Goal: Transaction & Acquisition: Download file/media

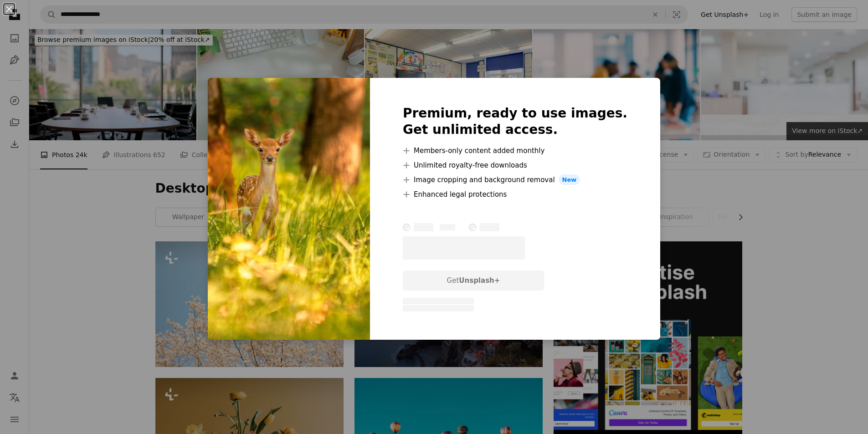
scroll to position [547, 0]
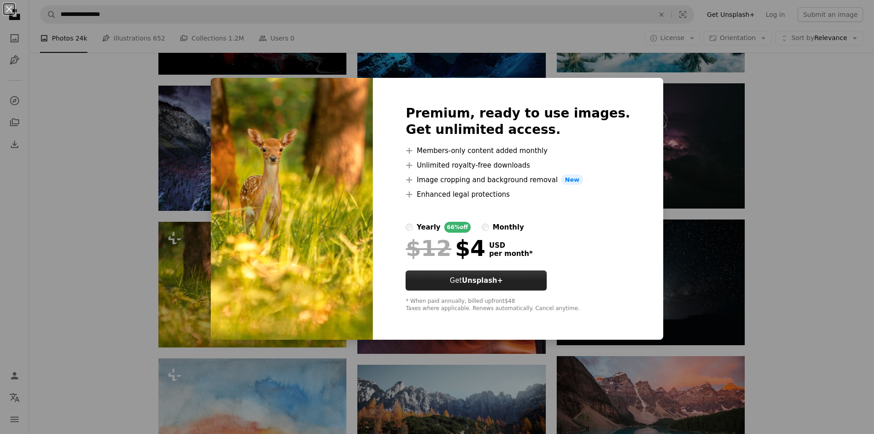
click at [544, 276] on button "Get Unsplash+" at bounding box center [476, 281] width 141 height 20
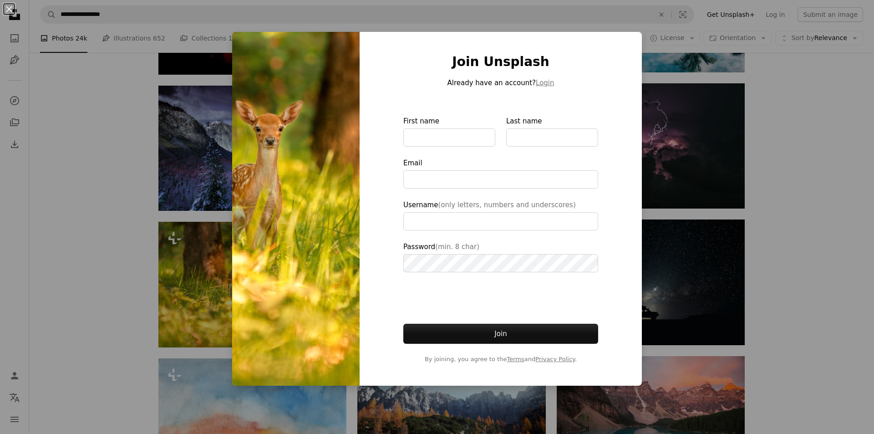
click at [823, 103] on div "An X shape Join Unsplash Already have an account? Login First name Last name Em…" at bounding box center [437, 217] width 874 height 434
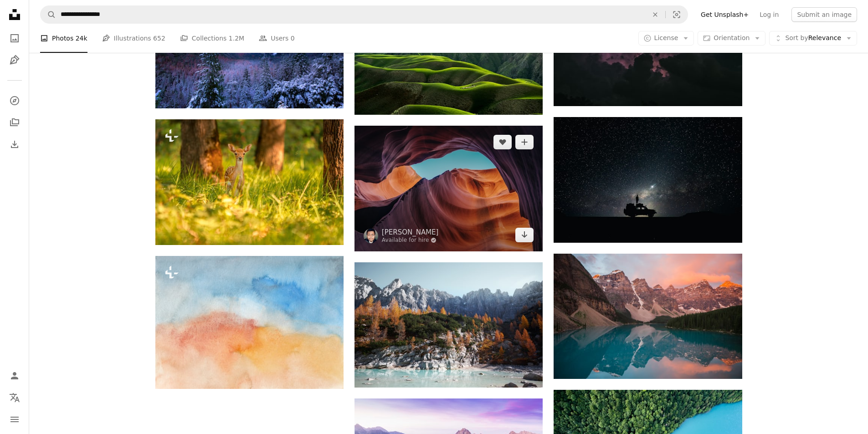
scroll to position [820, 0]
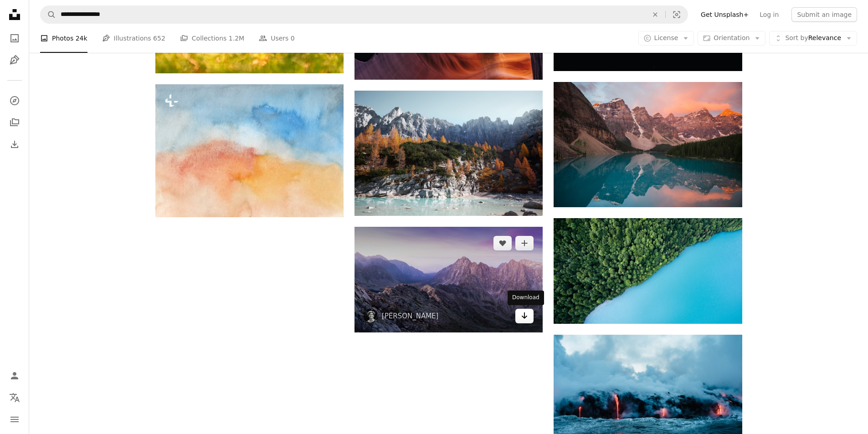
click at [527, 314] on icon "Arrow pointing down" at bounding box center [524, 315] width 7 height 11
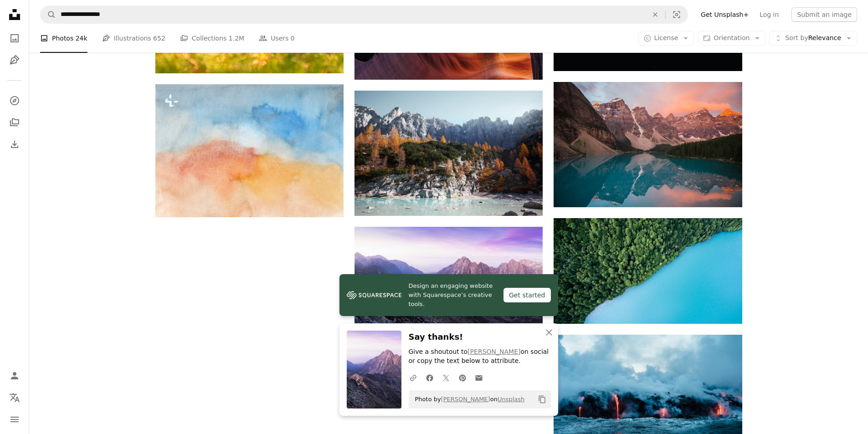
click at [830, 148] on div "Plus sign for Unsplash+ A heart A plus sign [PERSON_NAME] For Unsplash+ A lock …" at bounding box center [448, 15] width 838 height 1186
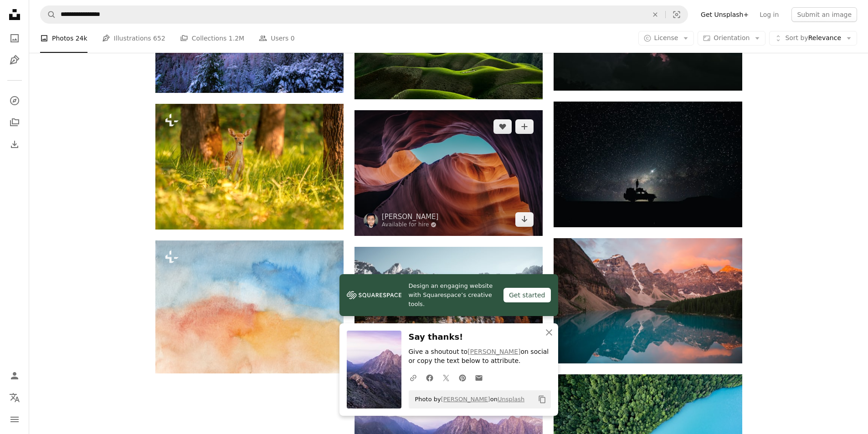
scroll to position [605, 0]
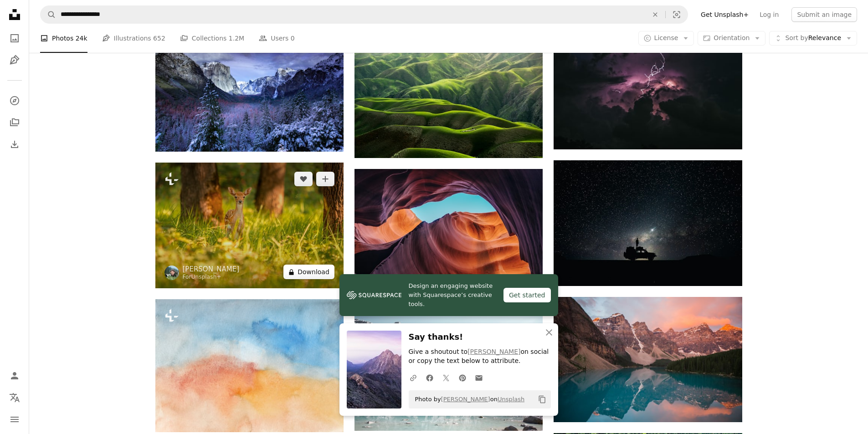
click at [305, 272] on button "A lock Download" at bounding box center [308, 272] width 51 height 15
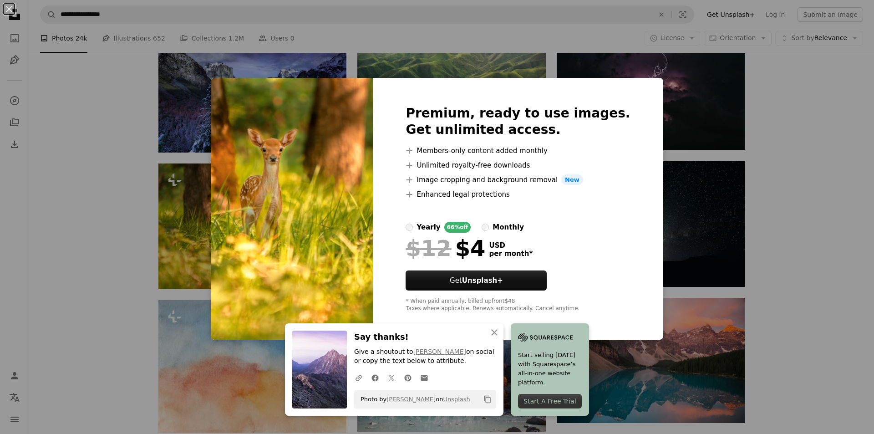
click at [617, 86] on div "Premium, ready to use images. Get unlimited access. A plus sign Members-only co…" at bounding box center [518, 209] width 290 height 262
click at [809, 123] on div "An X shape An X shape Close Say thanks! Give a shoutout to [PERSON_NAME] on soc…" at bounding box center [437, 217] width 874 height 434
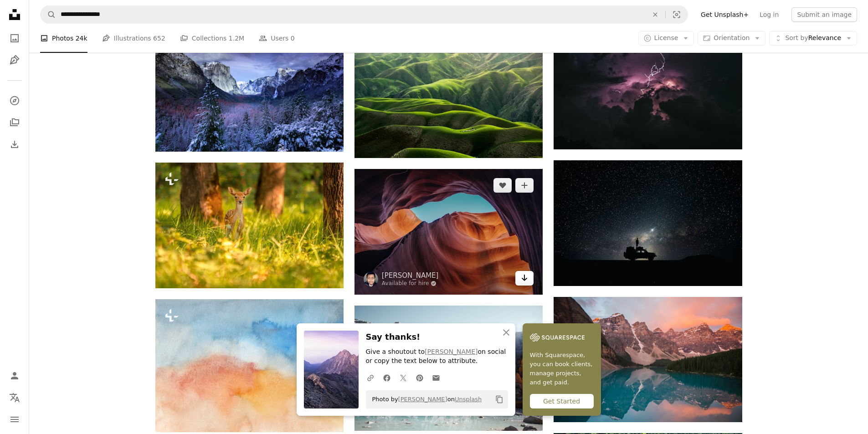
click at [531, 277] on link "Arrow pointing down" at bounding box center [524, 278] width 18 height 15
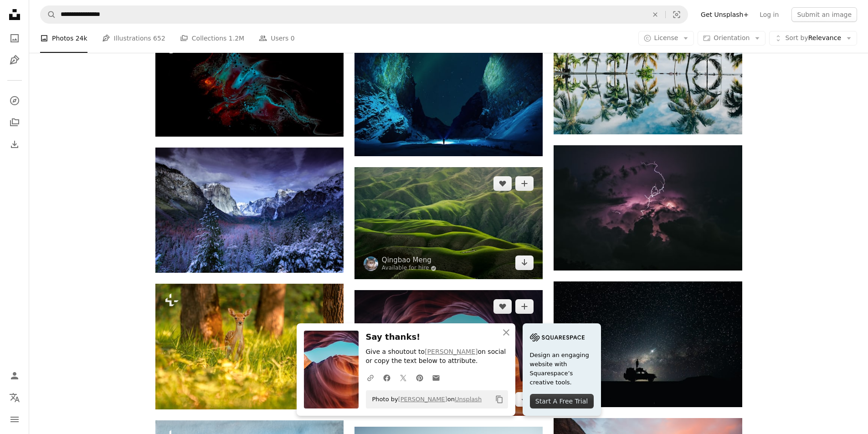
scroll to position [559, 0]
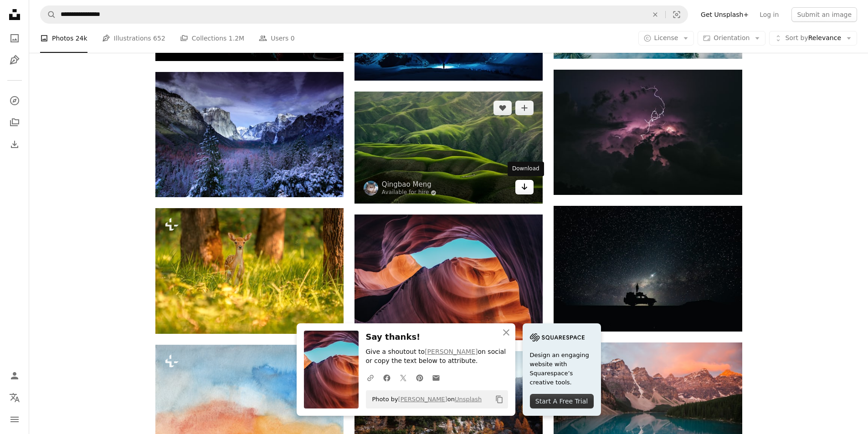
click at [520, 184] on link "Arrow pointing down" at bounding box center [524, 187] width 18 height 15
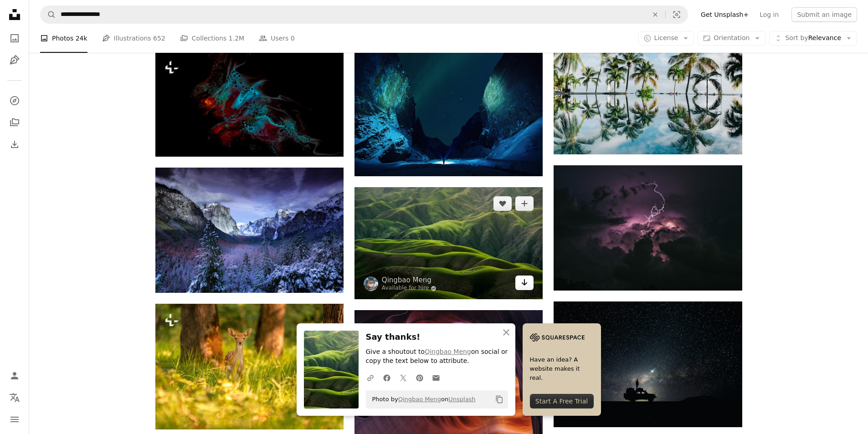
scroll to position [332, 0]
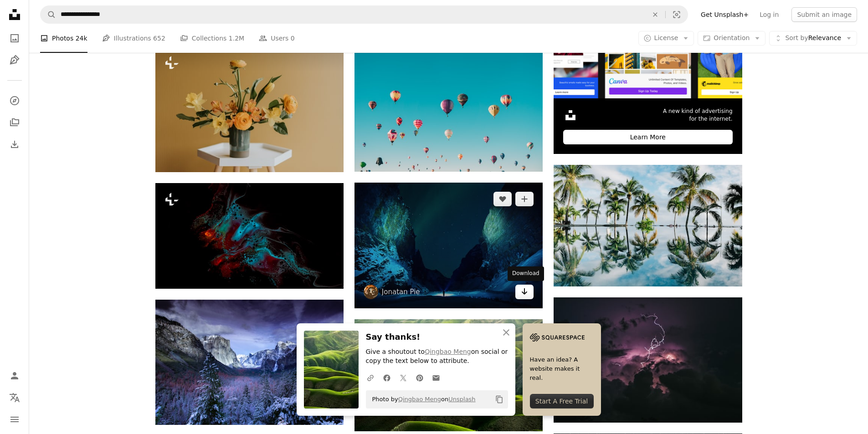
click at [527, 296] on icon "Arrow pointing down" at bounding box center [524, 291] width 7 height 11
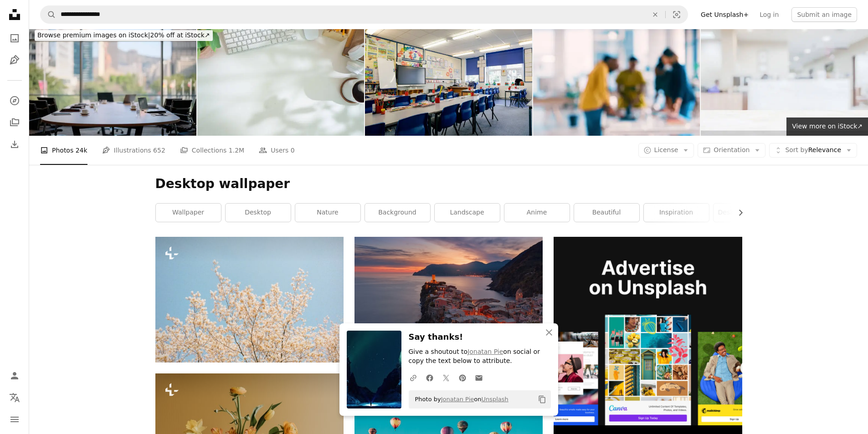
scroll to position [0, 0]
